Goal: Use online tool/utility: Utilize a website feature to perform a specific function

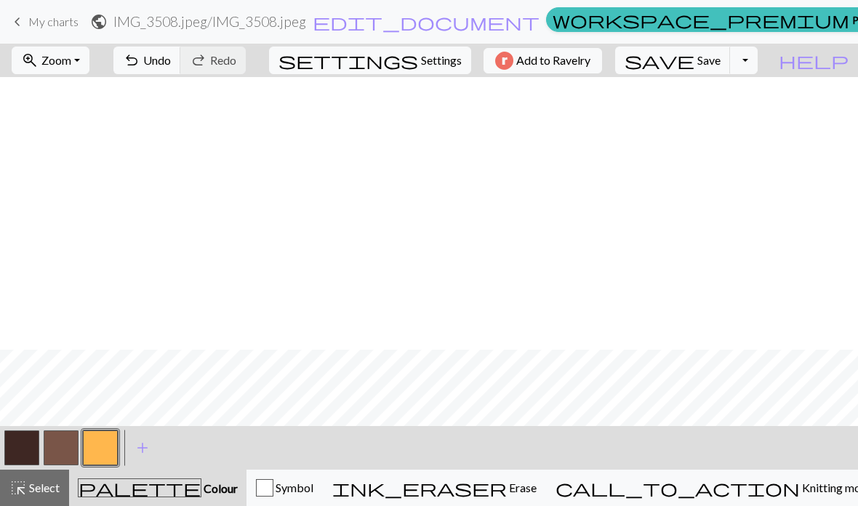
scroll to position [273, 0]
click at [721, 65] on span "Save" at bounding box center [708, 60] width 23 height 14
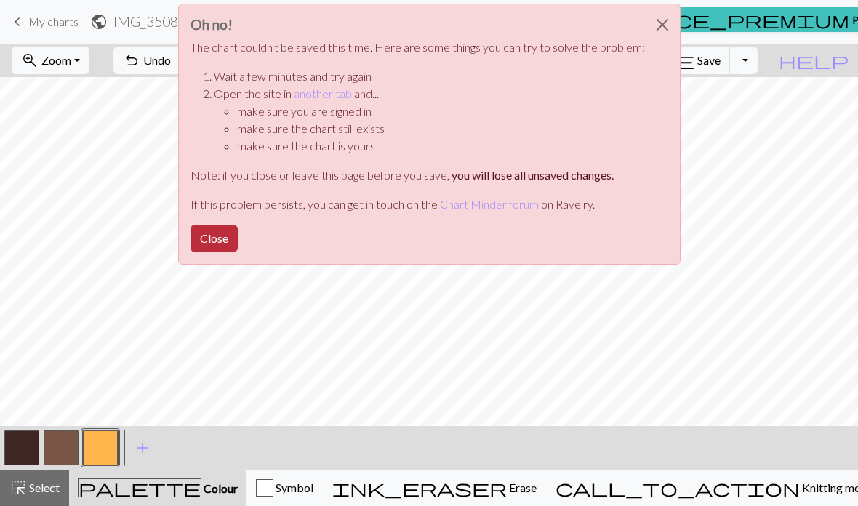
click at [212, 233] on button "Close" at bounding box center [214, 239] width 47 height 28
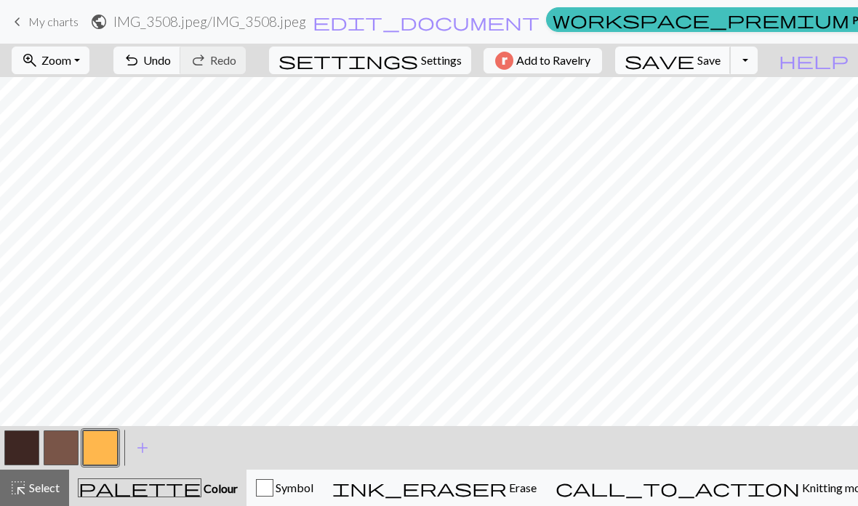
click at [695, 60] on span "save" at bounding box center [660, 60] width 70 height 20
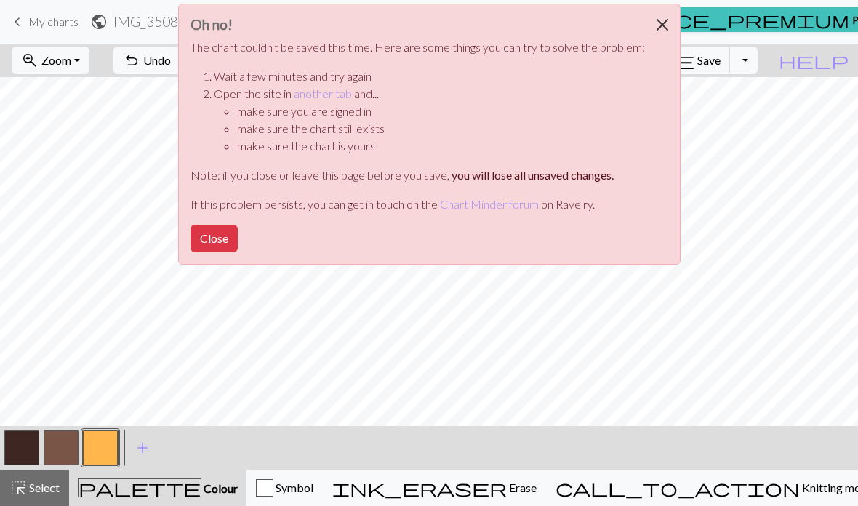
click at [655, 33] on button "Close" at bounding box center [662, 24] width 35 height 41
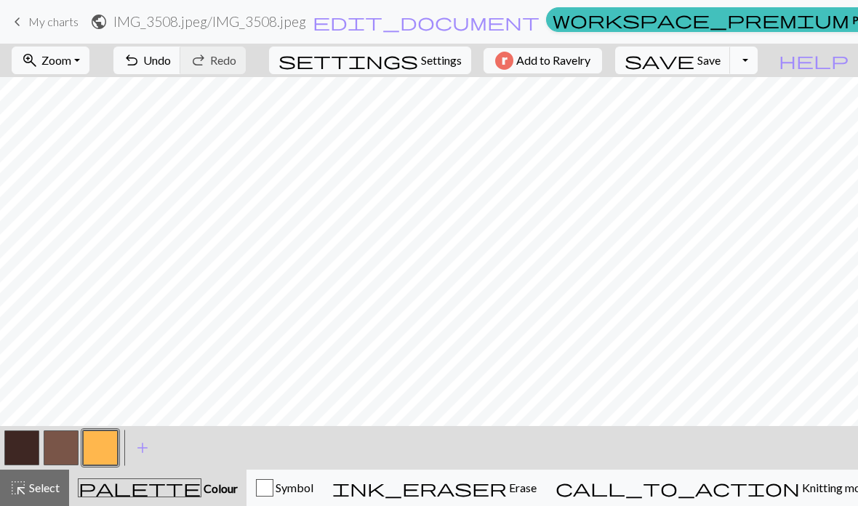
click at [758, 67] on button "Toggle Dropdown" at bounding box center [744, 61] width 28 height 28
click at [753, 90] on button "file_copy Save a copy" at bounding box center [637, 92] width 240 height 23
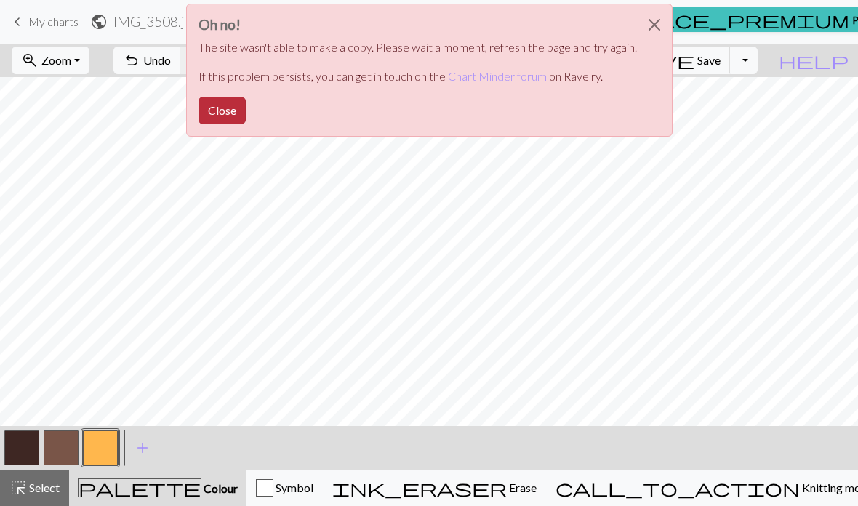
click at [238, 116] on button "Close" at bounding box center [222, 111] width 47 height 28
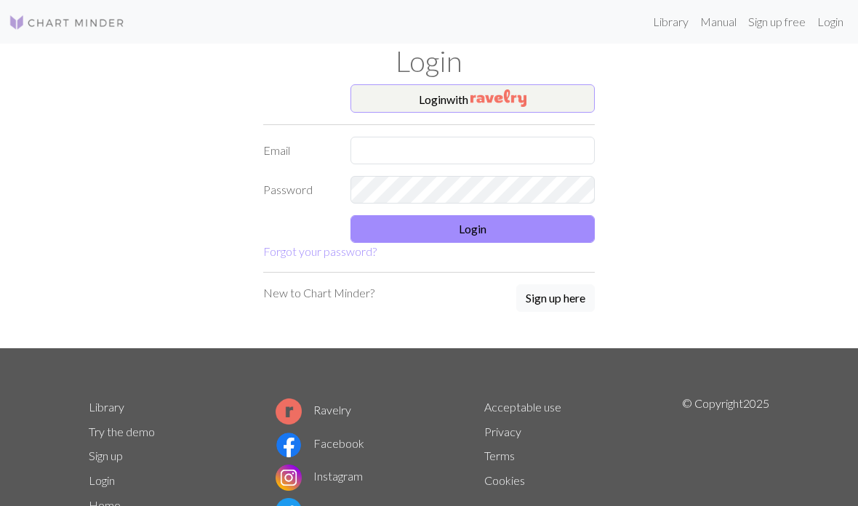
click at [570, 97] on button "Login with" at bounding box center [473, 98] width 244 height 29
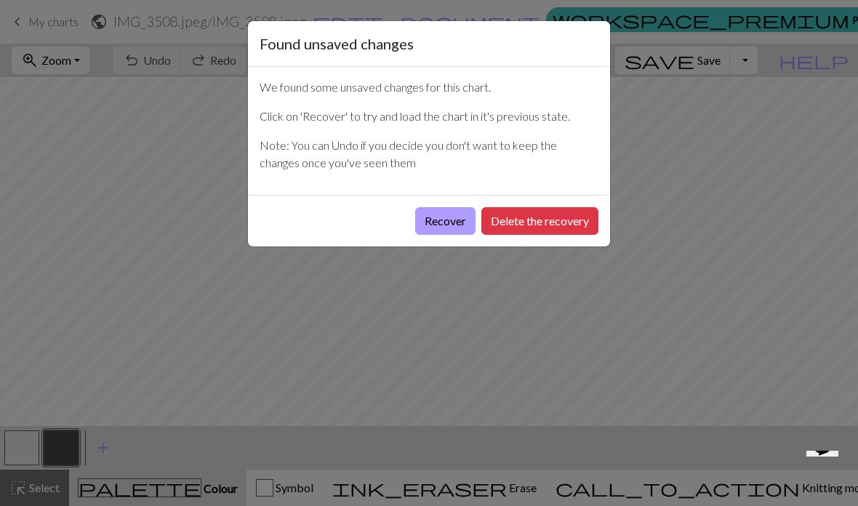
click at [449, 217] on button "Recover" at bounding box center [445, 221] width 60 height 28
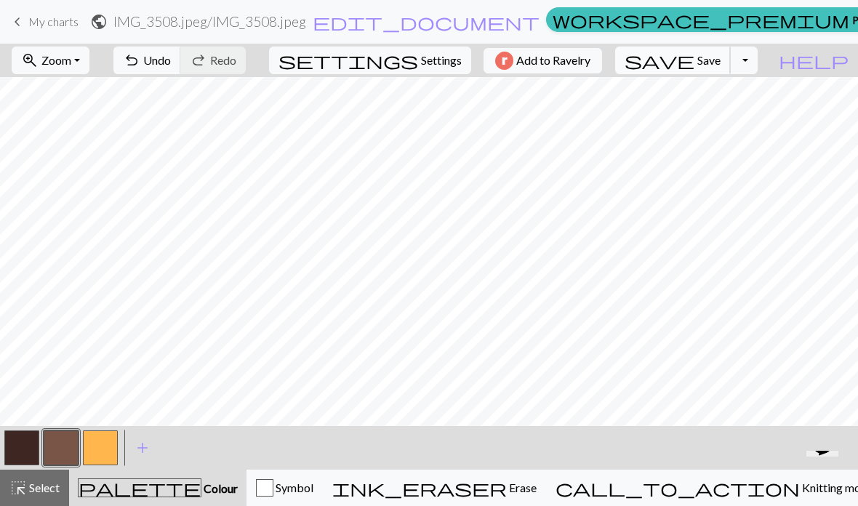
click at [721, 57] on span "Save" at bounding box center [708, 60] width 23 height 14
click at [181, 59] on button "undo Undo Undo" at bounding box center [147, 61] width 68 height 28
click at [102, 449] on button "button" at bounding box center [100, 448] width 35 height 35
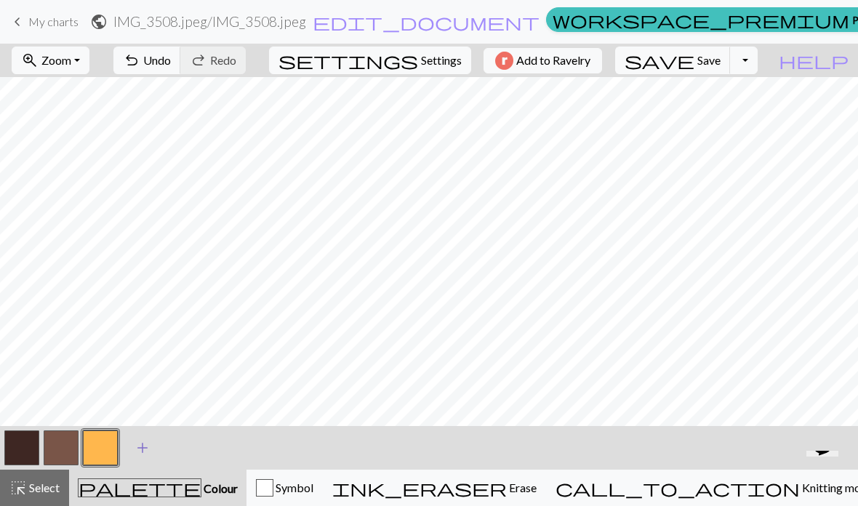
scroll to position [302, 0]
click at [98, 448] on button "button" at bounding box center [100, 448] width 35 height 35
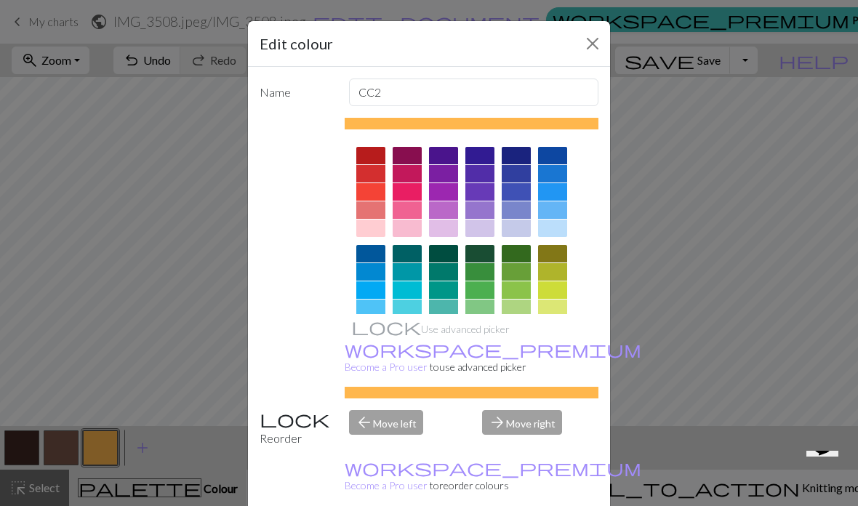
click at [596, 48] on button "Close" at bounding box center [592, 43] width 23 height 23
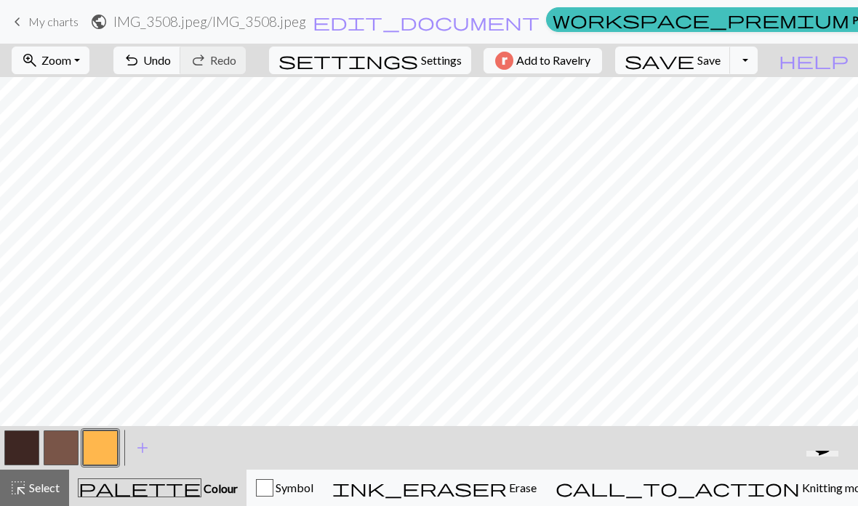
click at [151, 494] on span "palette" at bounding box center [140, 488] width 122 height 20
click at [38, 490] on span "Select" at bounding box center [43, 488] width 33 height 14
click at [44, 487] on span "Select" at bounding box center [43, 488] width 33 height 14
click at [721, 55] on span "Save" at bounding box center [708, 60] width 23 height 14
click at [721, 61] on span "Save" at bounding box center [708, 60] width 23 height 14
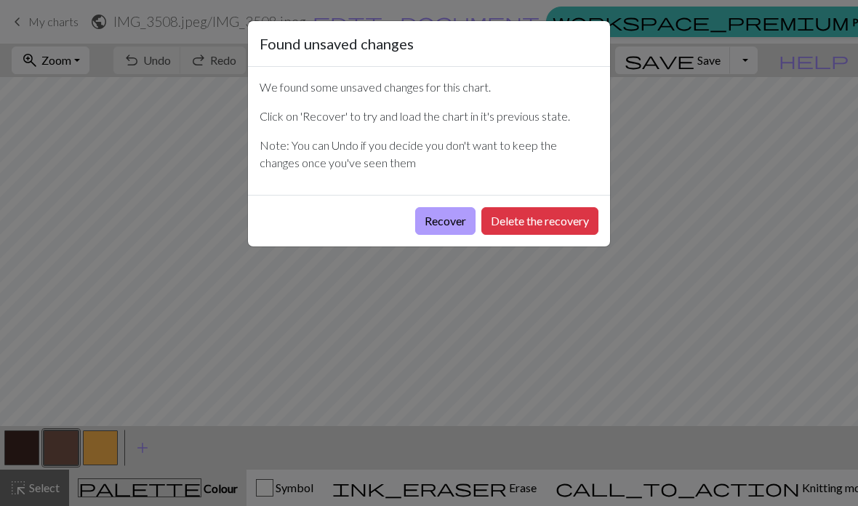
click at [453, 230] on button "Recover" at bounding box center [445, 221] width 60 height 28
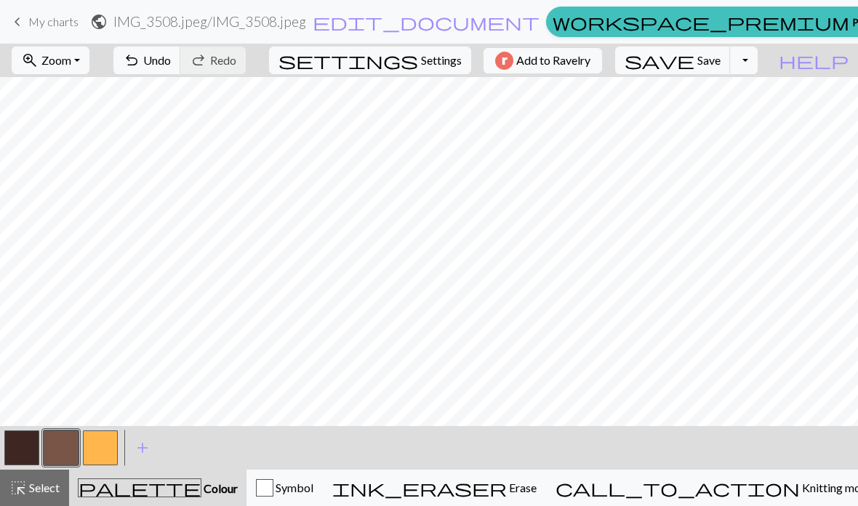
scroll to position [359, 0]
click at [106, 443] on button "button" at bounding box center [100, 448] width 35 height 35
click at [721, 59] on span "Save" at bounding box center [708, 60] width 23 height 14
click at [25, 445] on button "button" at bounding box center [21, 448] width 35 height 35
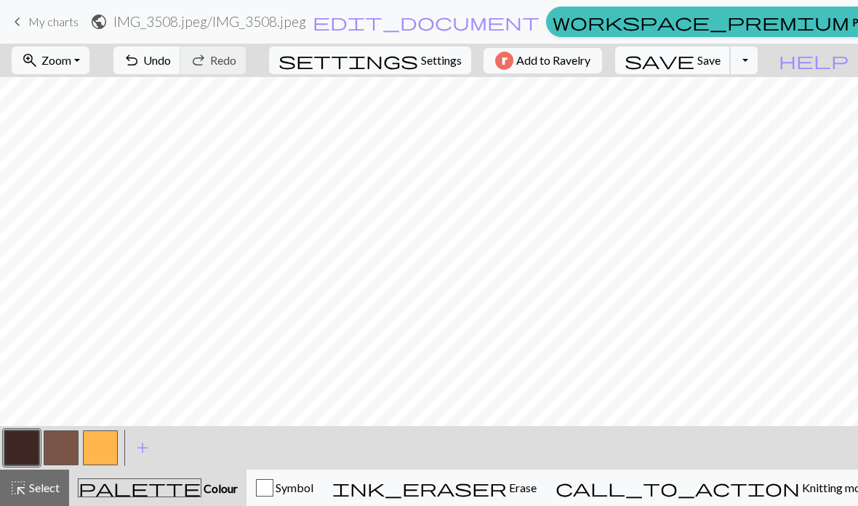
click at [721, 60] on span "Save" at bounding box center [708, 60] width 23 height 14
click at [721, 61] on span "Save" at bounding box center [708, 60] width 23 height 14
click at [171, 60] on span "Undo" at bounding box center [157, 60] width 28 height 14
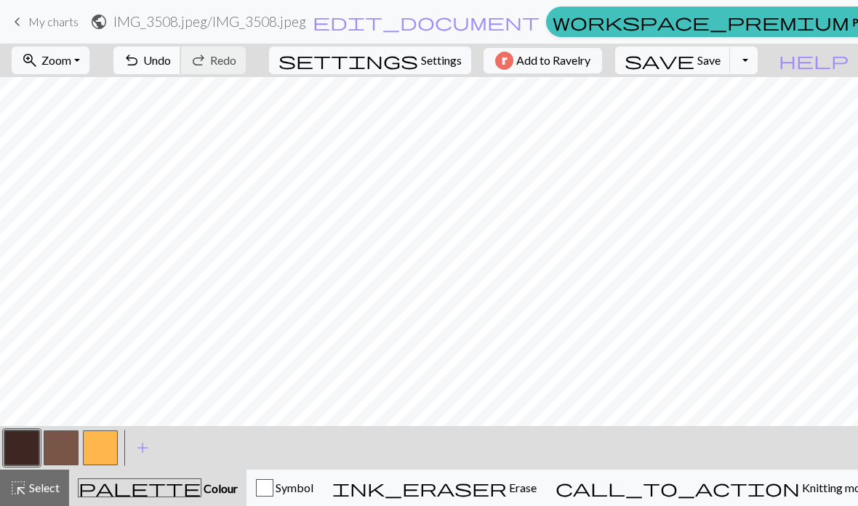
click at [171, 57] on span "Undo" at bounding box center [157, 60] width 28 height 14
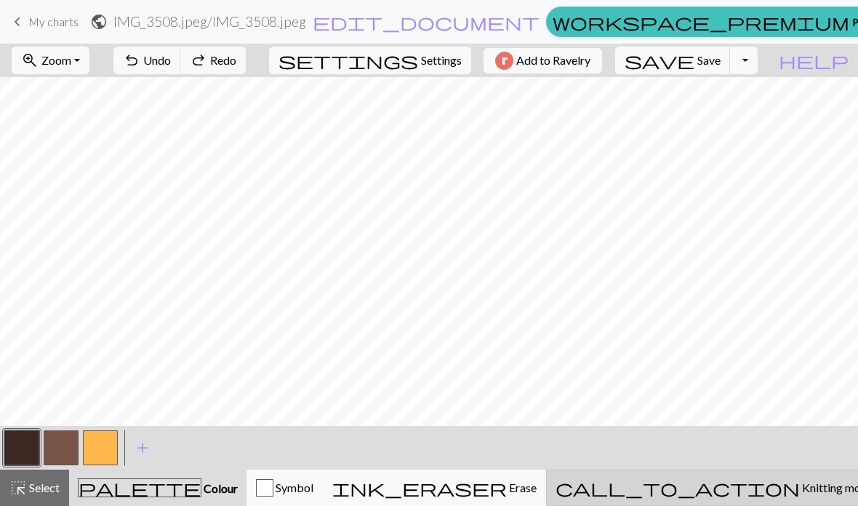
click at [800, 484] on span "Knitting mode" at bounding box center [836, 488] width 73 height 14
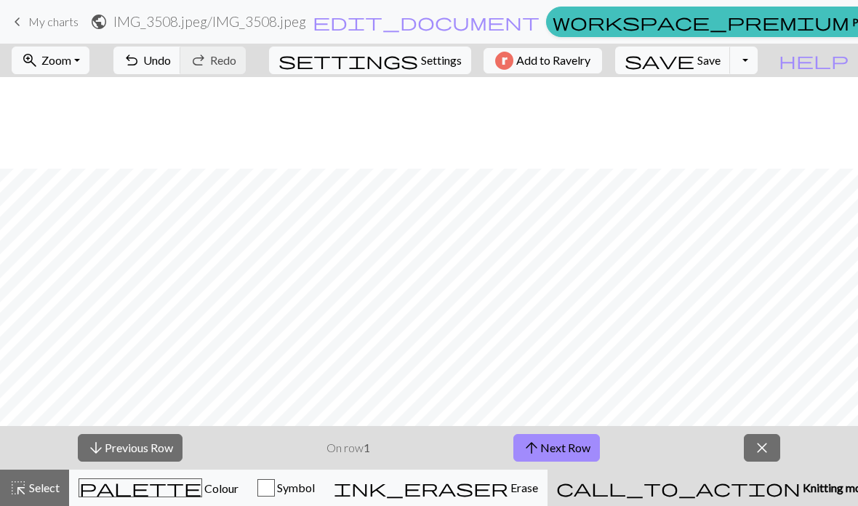
scroll to position [186, 0]
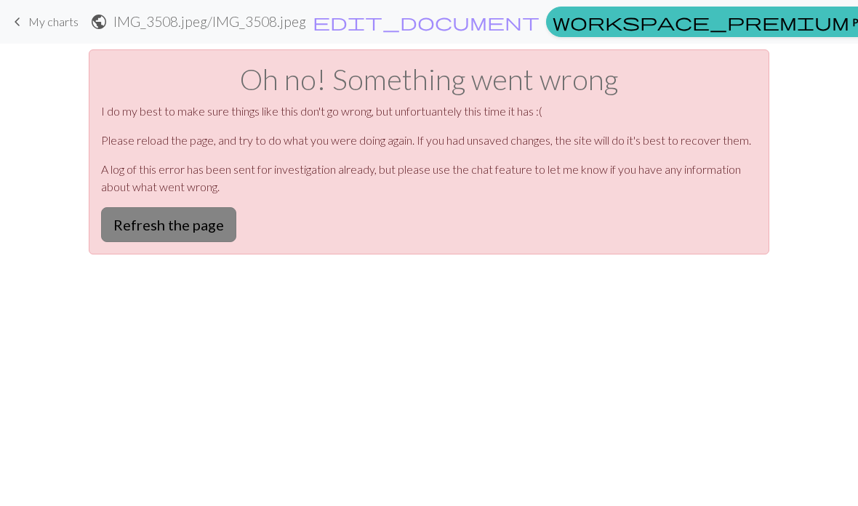
click at [137, 230] on button "Refresh the page" at bounding box center [168, 224] width 135 height 35
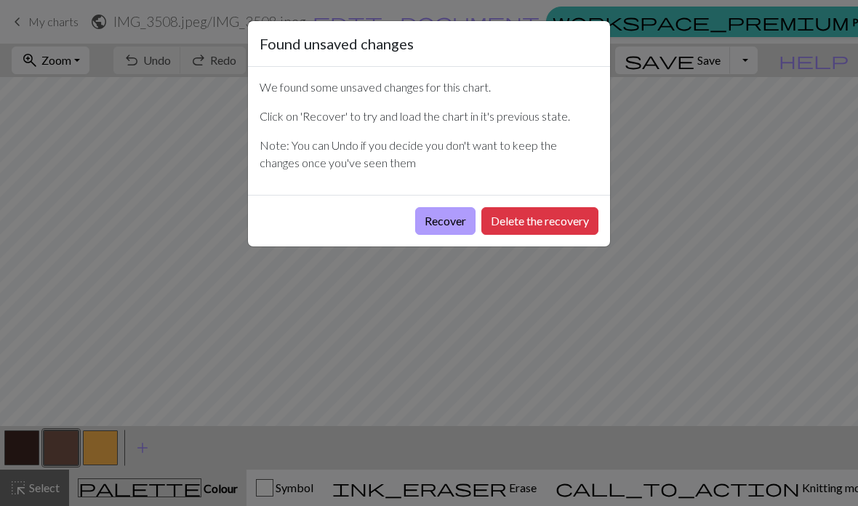
click at [448, 214] on button "Recover" at bounding box center [445, 221] width 60 height 28
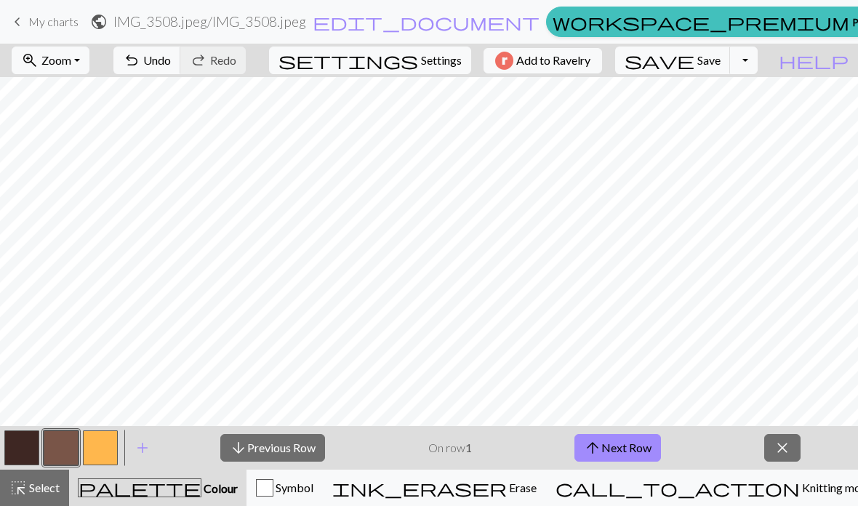
scroll to position [388, 0]
click at [28, 487] on span "Select" at bounding box center [43, 488] width 33 height 14
click at [154, 489] on span "palette" at bounding box center [140, 488] width 122 height 20
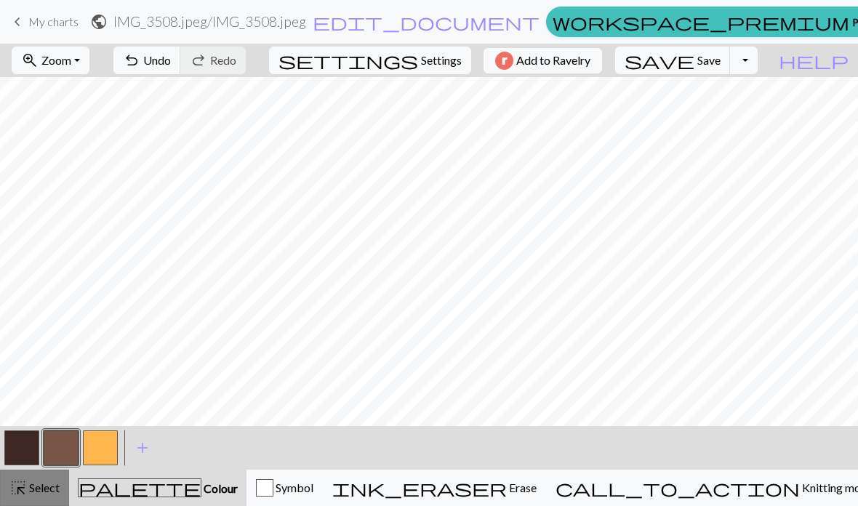
click at [30, 492] on span "Select" at bounding box center [43, 488] width 33 height 14
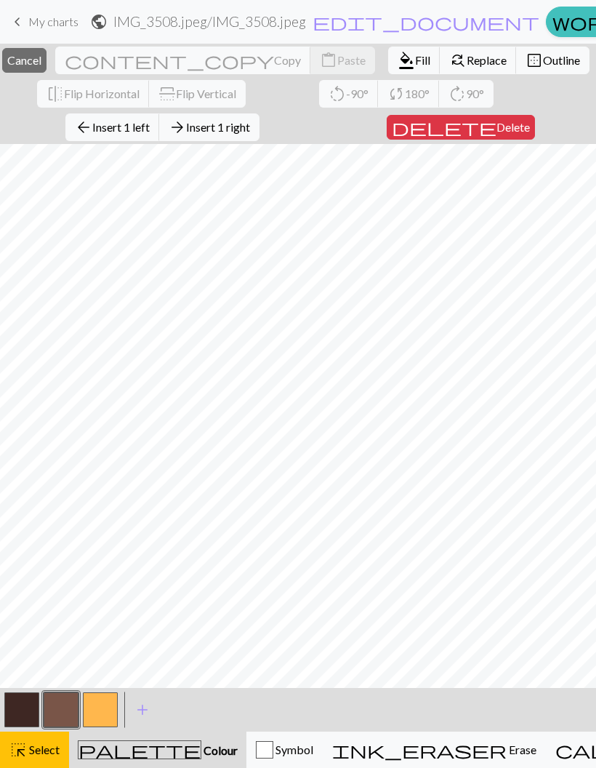
scroll to position [193, 0]
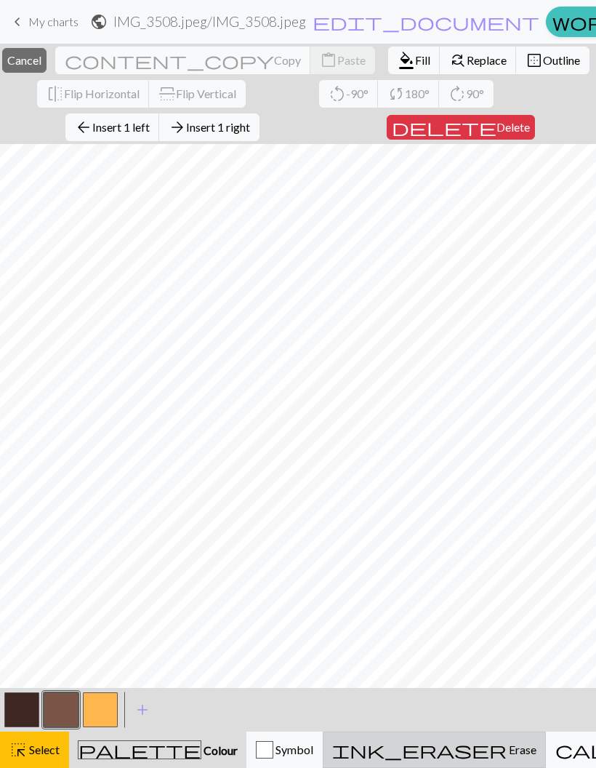
click at [507, 505] on span "Erase" at bounding box center [522, 749] width 30 height 14
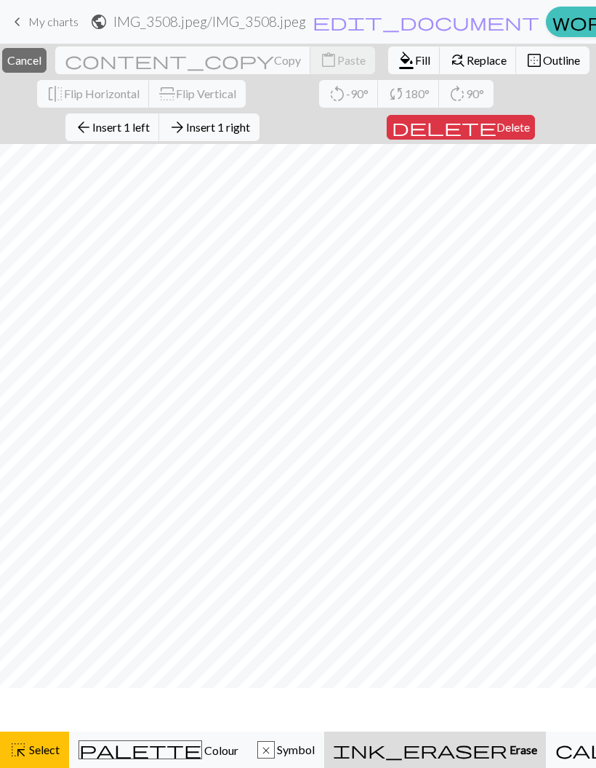
scroll to position [150, 0]
click at [40, 62] on span "Cancel" at bounding box center [24, 60] width 34 height 14
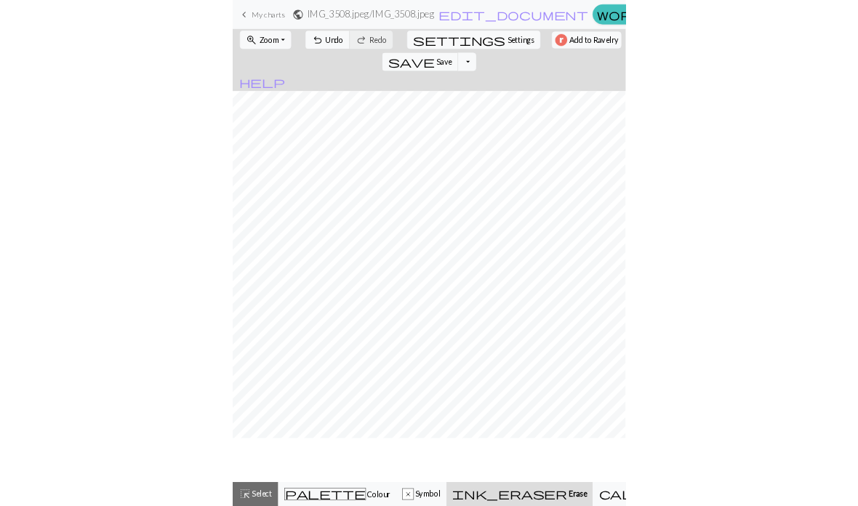
scroll to position [83, 0]
